Goal: Information Seeking & Learning: Learn about a topic

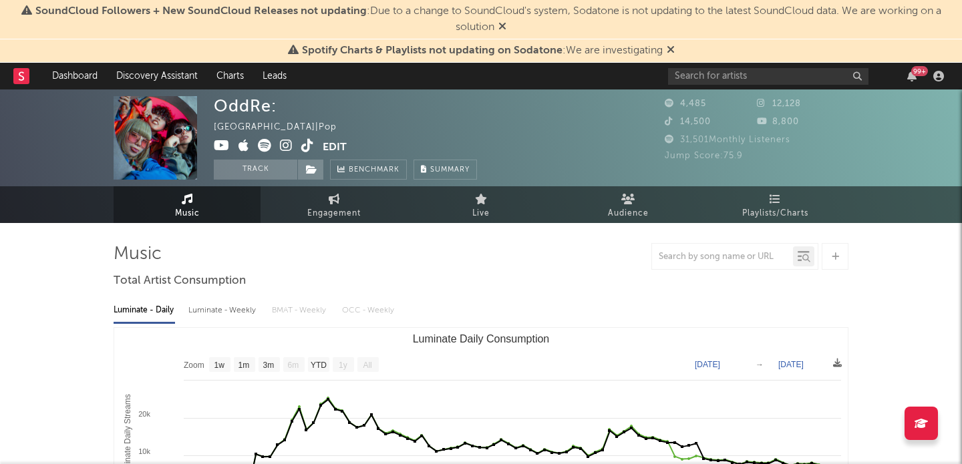
select select "1w"
click at [331, 144] on button "Edit" at bounding box center [335, 147] width 24 height 17
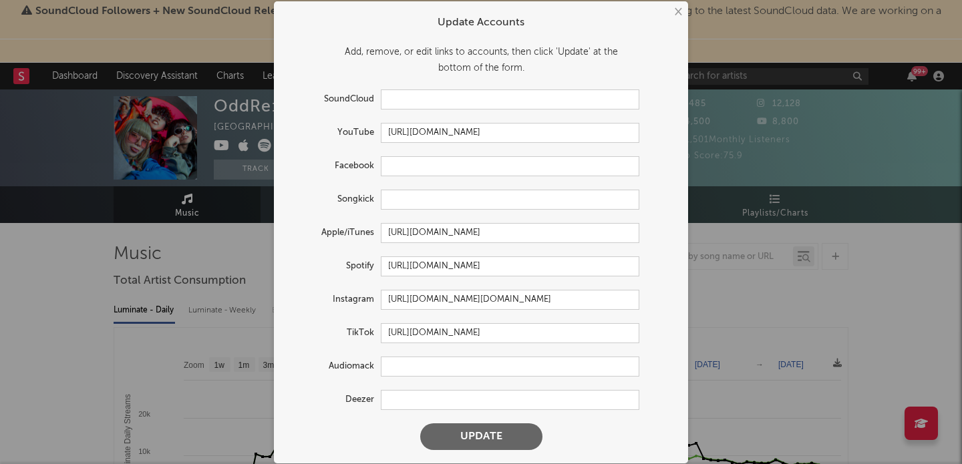
click at [676, 12] on button "×" at bounding box center [677, 12] width 15 height 15
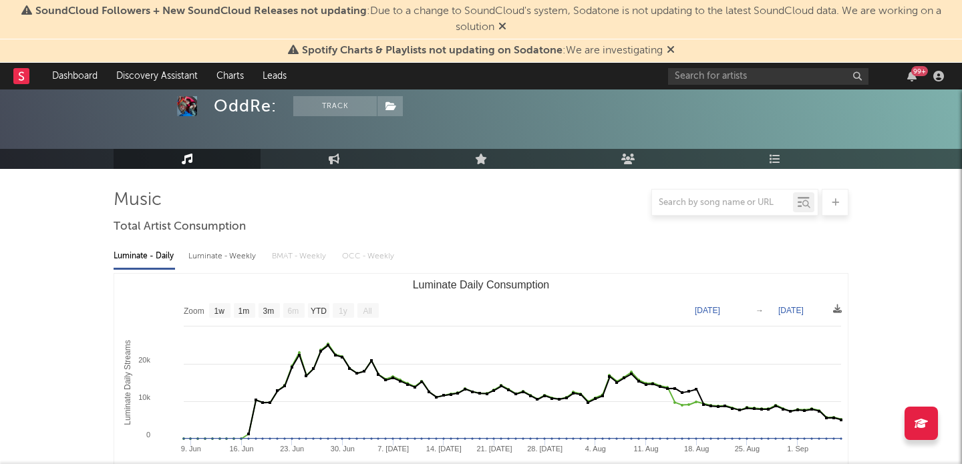
scroll to position [158, 0]
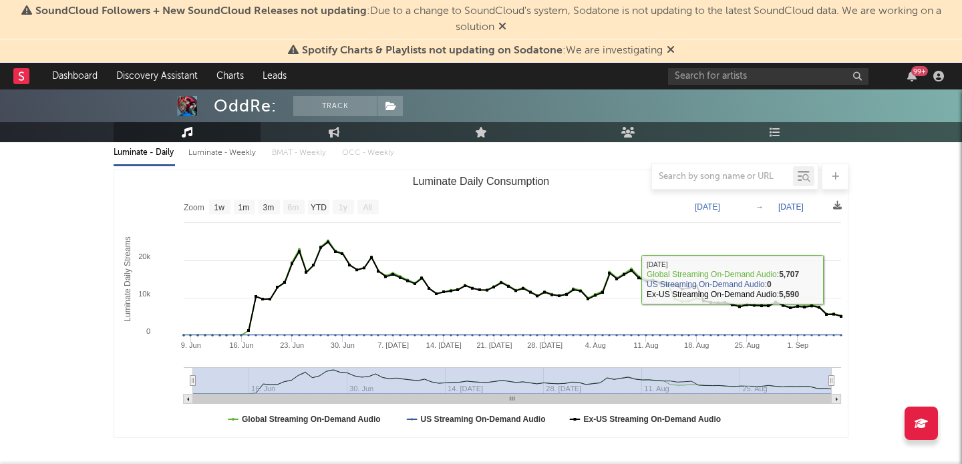
click at [846, 335] on rect "Luminate Daily Consumption" at bounding box center [480, 303] width 733 height 267
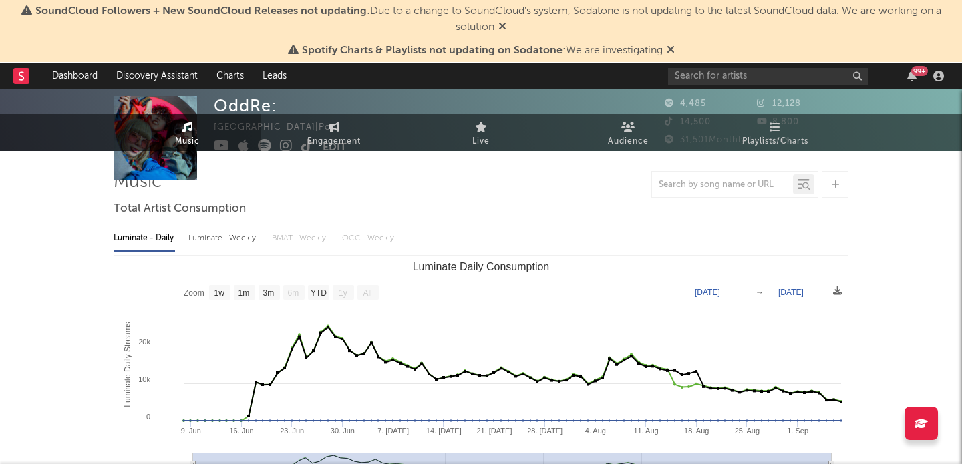
scroll to position [0, 0]
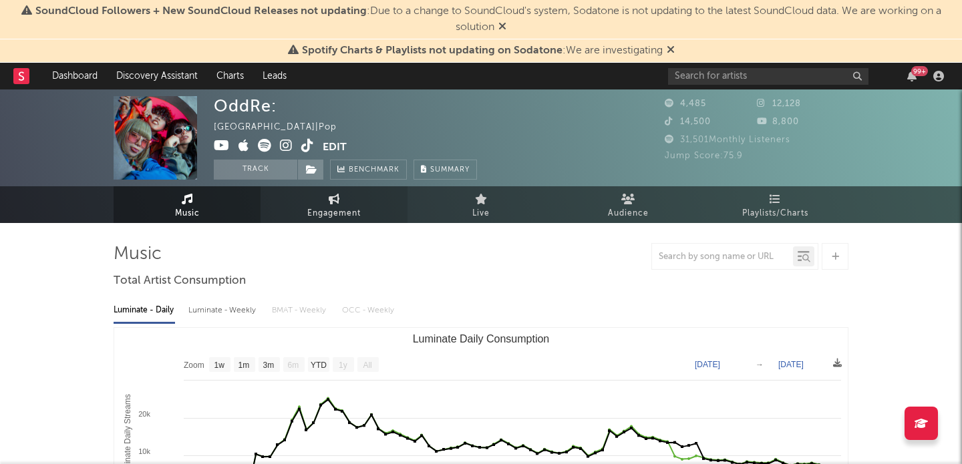
click at [355, 204] on link "Engagement" at bounding box center [333, 204] width 147 height 37
select select "1w"
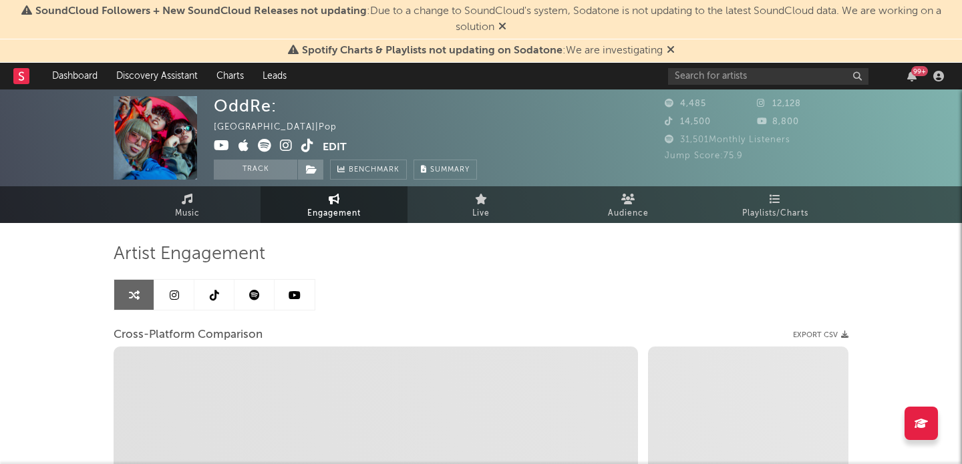
click at [174, 300] on icon at bounding box center [174, 295] width 9 height 11
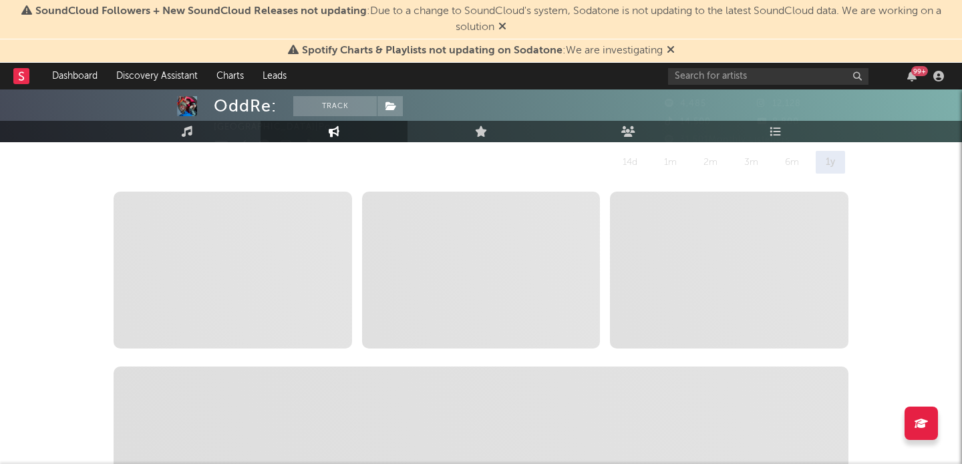
select select "1w"
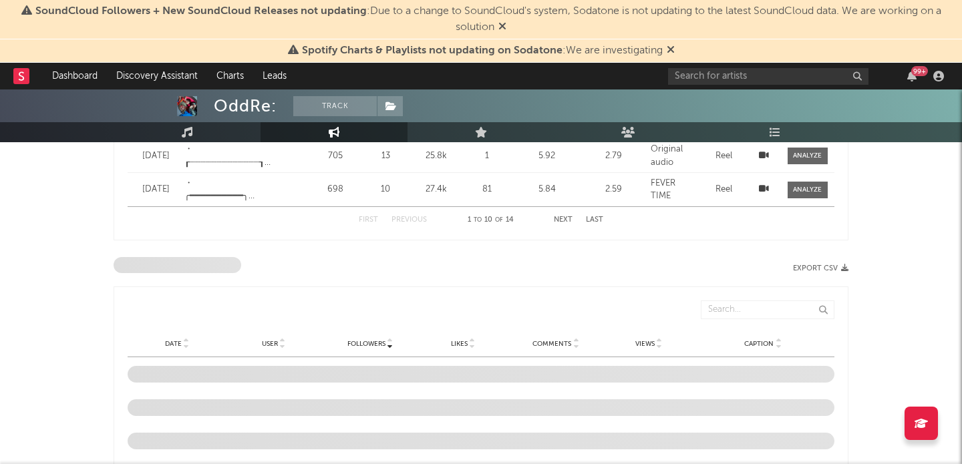
scroll to position [717, 0]
